Goal: Transaction & Acquisition: Purchase product/service

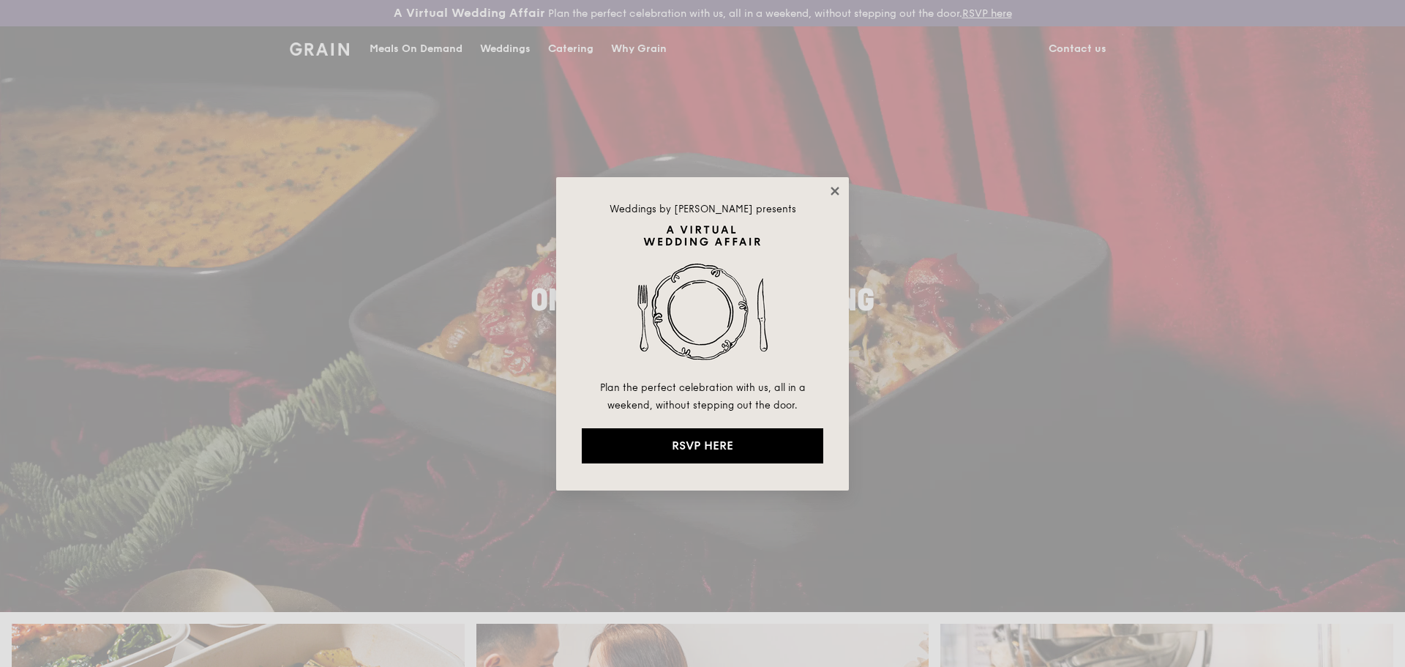
click at [837, 188] on icon at bounding box center [835, 191] width 8 height 8
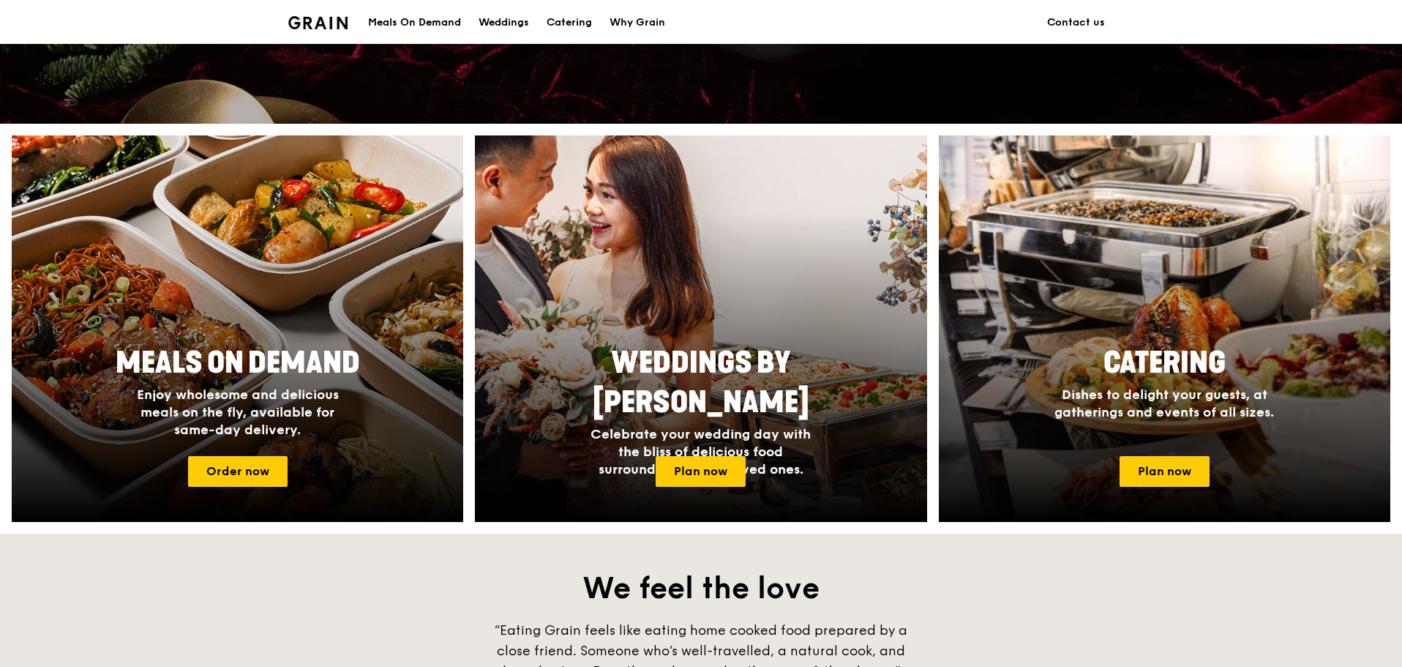
scroll to position [610, 0]
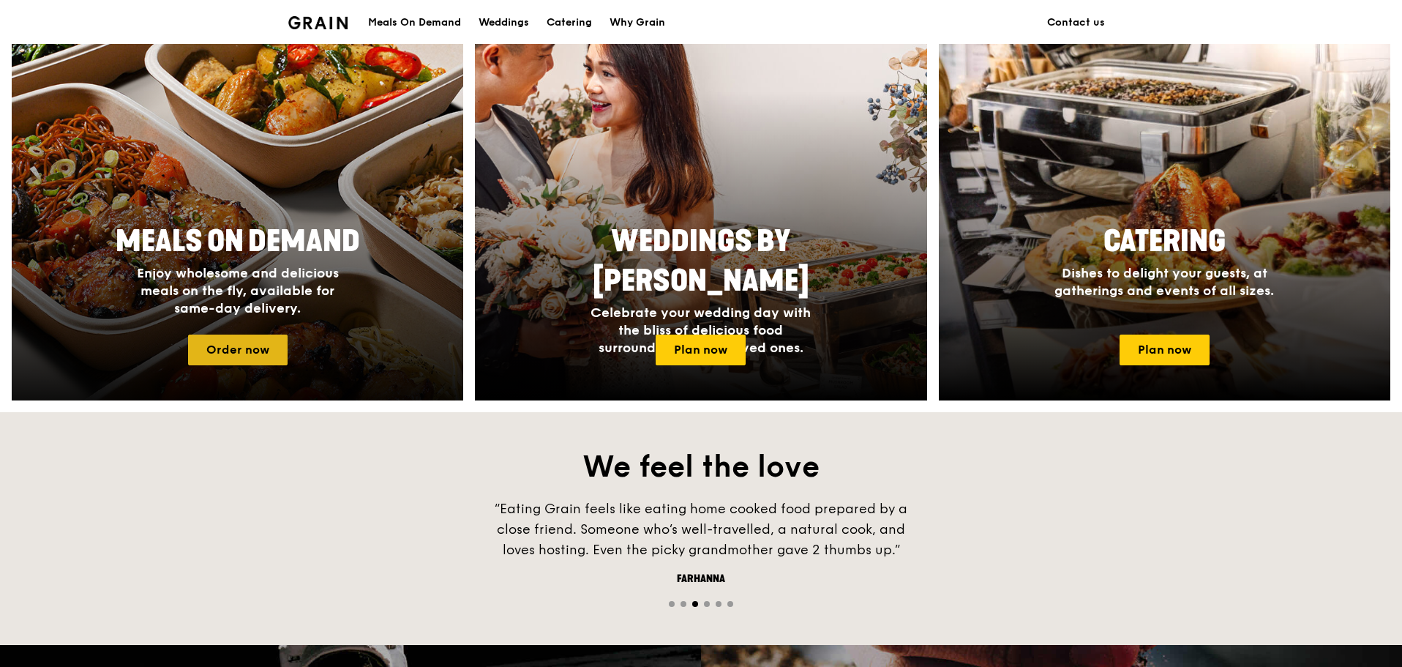
click at [239, 348] on link "Order now" at bounding box center [238, 349] width 100 height 31
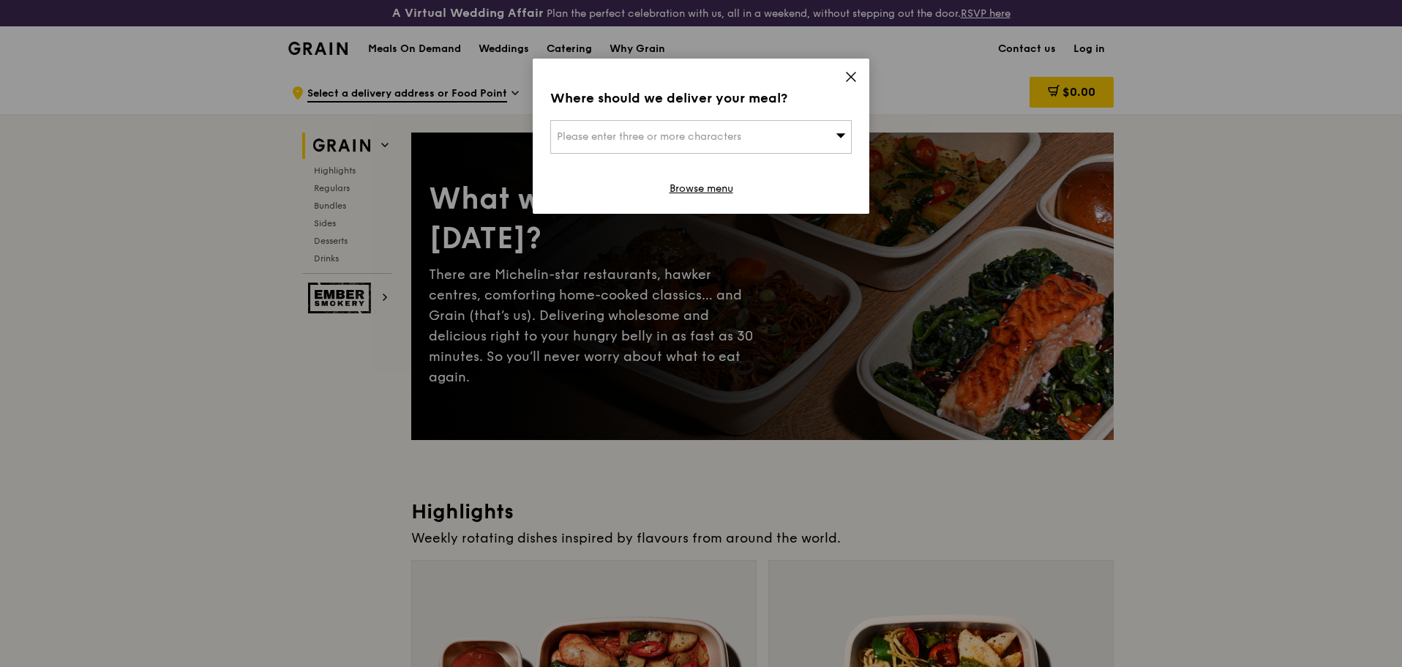
click at [839, 134] on icon at bounding box center [841, 135] width 10 height 4
click at [687, 140] on input "search" at bounding box center [701, 137] width 300 height 32
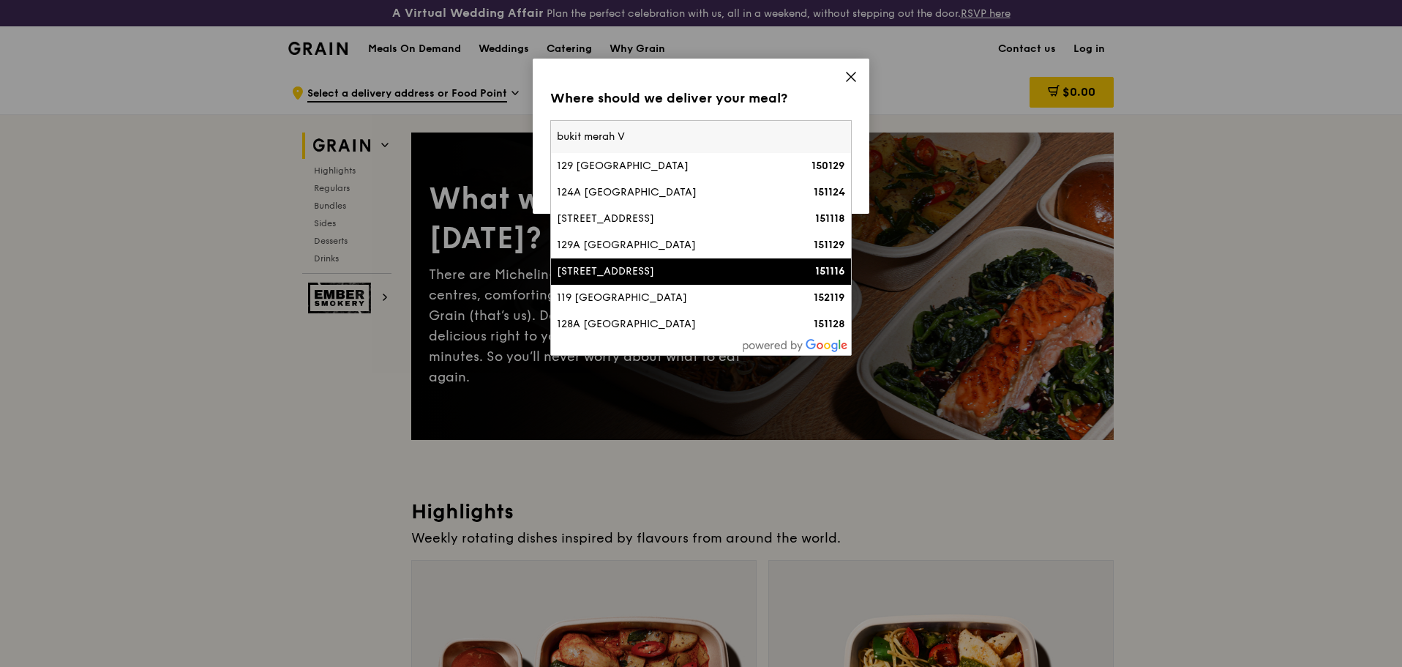
type input "bukit merah V"
click at [656, 274] on div "[STREET_ADDRESS]" at bounding box center [665, 271] width 217 height 15
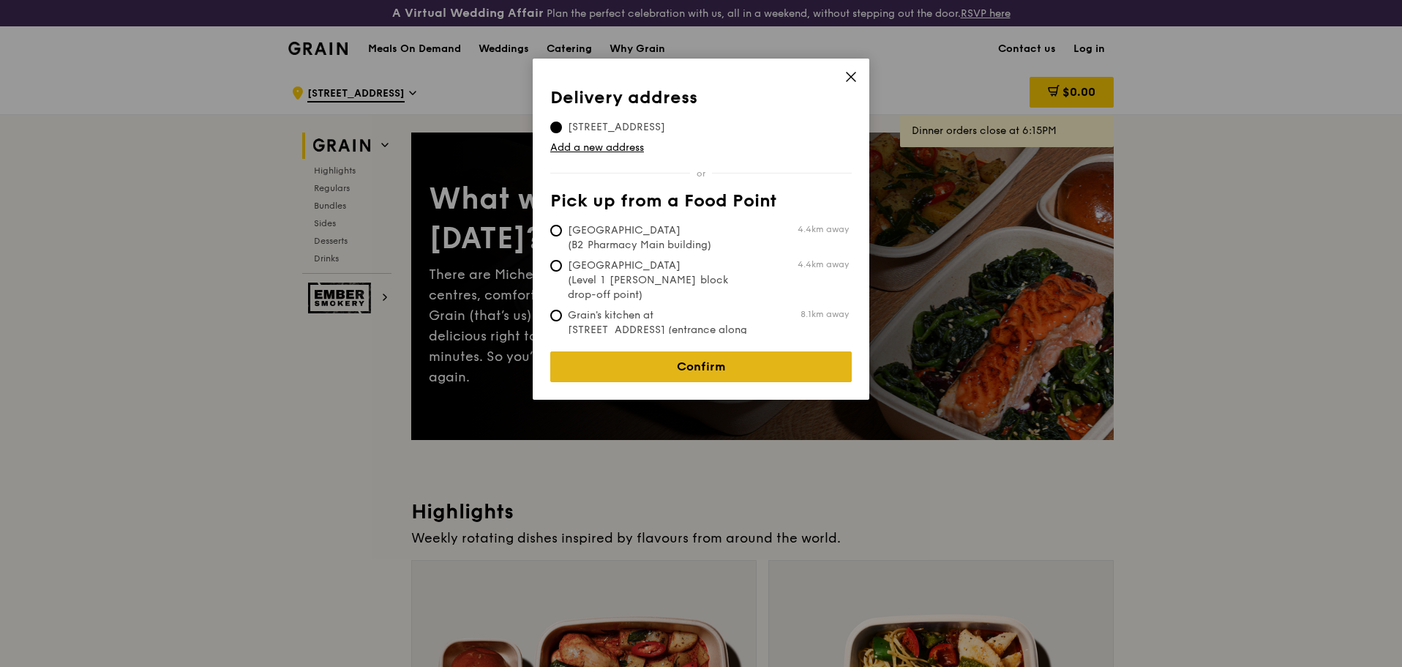
click at [790, 352] on link "Confirm" at bounding box center [701, 366] width 302 height 31
